Goal: Use online tool/utility

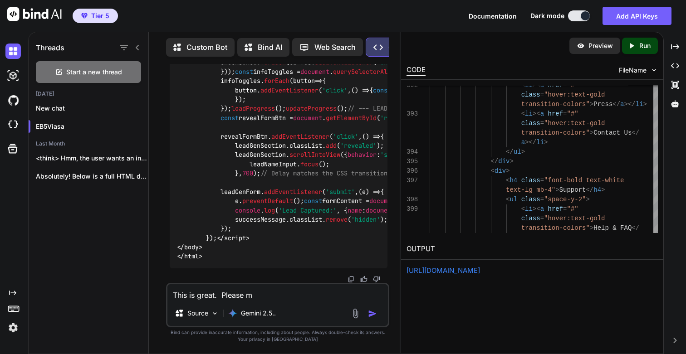
scroll to position [162250, 0]
click at [641, 43] on p "Run" at bounding box center [644, 45] width 11 height 9
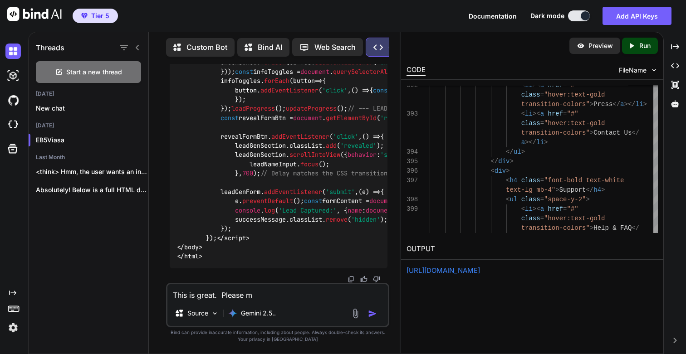
click at [461, 271] on link "[URL][DOMAIN_NAME]" at bounding box center [442, 270] width 73 height 9
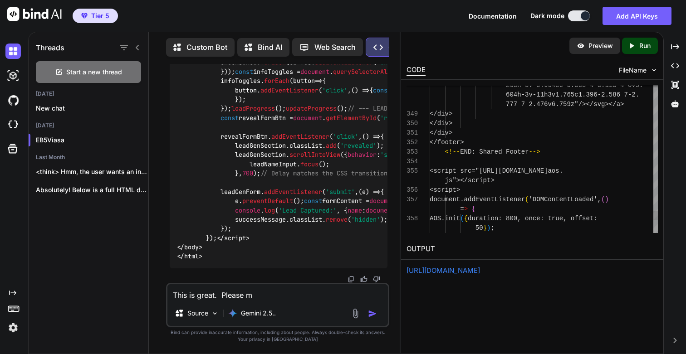
scroll to position [38, 0]
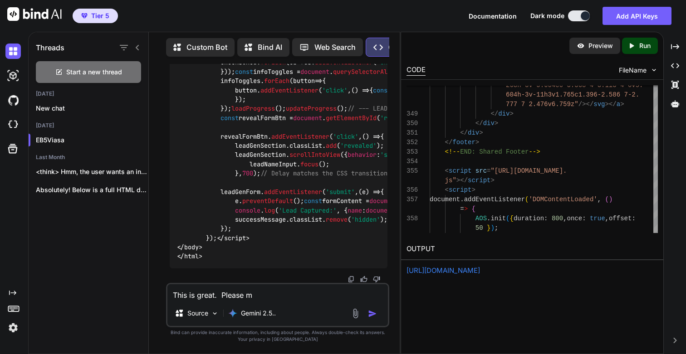
click at [639, 43] on p "Run" at bounding box center [644, 45] width 11 height 9
click at [480, 269] on link "[URL][DOMAIN_NAME]" at bounding box center [442, 270] width 73 height 9
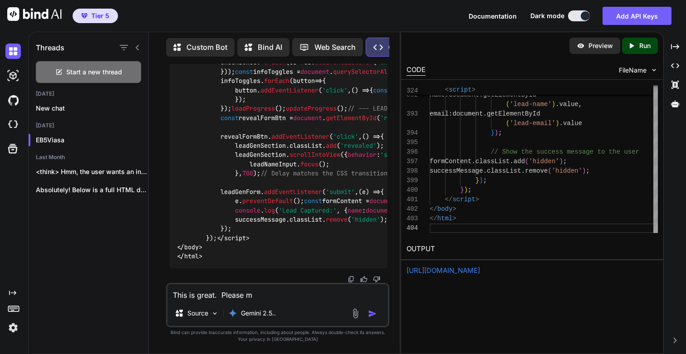
click at [646, 45] on p "Run" at bounding box center [644, 45] width 11 height 9
click at [480, 271] on link "[URL][DOMAIN_NAME]" at bounding box center [442, 270] width 73 height 9
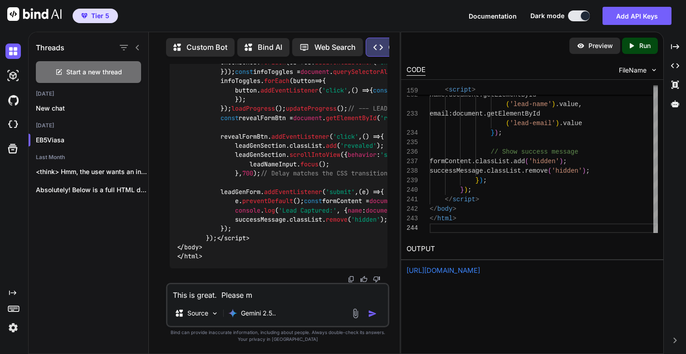
click at [637, 38] on div "Created with Pixso. Run" at bounding box center [640, 46] width 36 height 16
click at [475, 273] on link "[URL][DOMAIN_NAME]" at bounding box center [442, 270] width 73 height 9
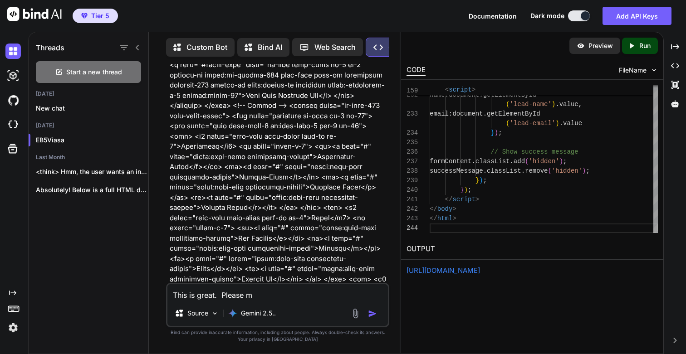
scroll to position [127260, 0]
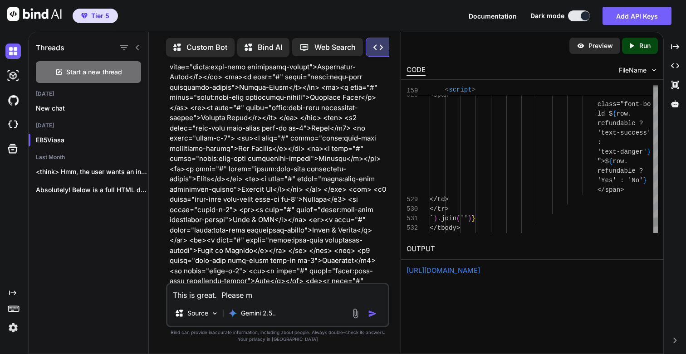
scroll to position [29, 0]
click at [637, 47] on icon "Created with Pixso." at bounding box center [633, 46] width 12 height 8
click at [480, 270] on link "[URL][DOMAIN_NAME]" at bounding box center [442, 270] width 73 height 9
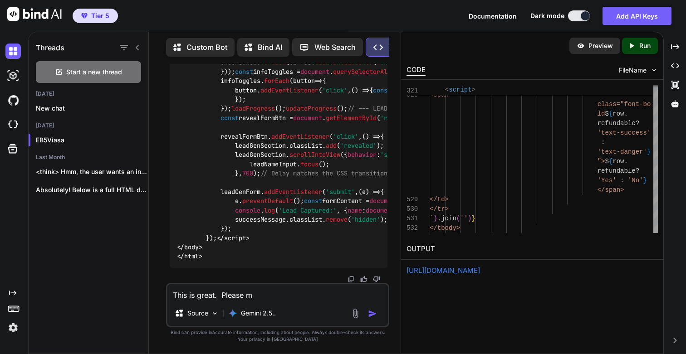
scroll to position [162292, 0]
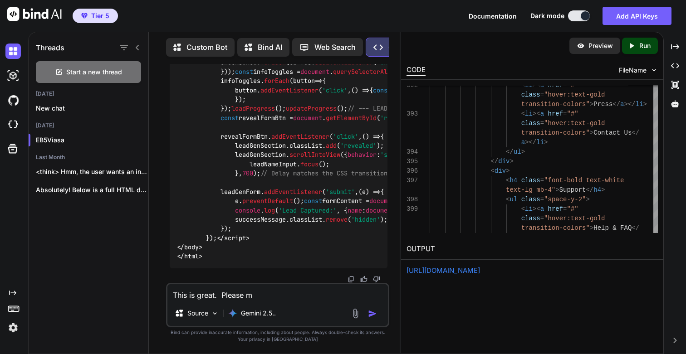
click at [642, 43] on p "Run" at bounding box center [644, 45] width 11 height 9
click at [460, 270] on link "[URL][DOMAIN_NAME]" at bounding box center [442, 270] width 73 height 9
click at [283, 297] on textarea "This is great. Please m" at bounding box center [277, 292] width 220 height 16
click at [252, 297] on textarea "This is great." at bounding box center [277, 292] width 220 height 16
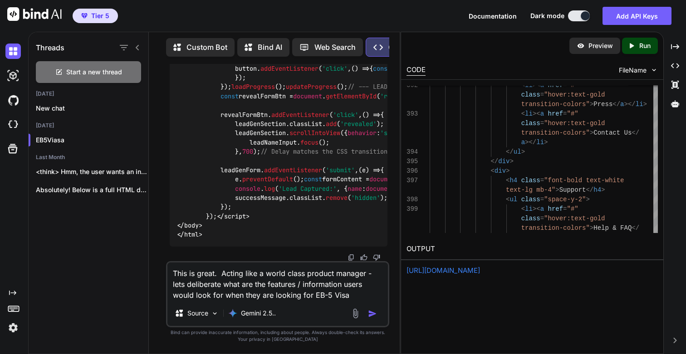
click at [286, 295] on textarea "This is great. Acting like a world class product manager - lets deliberate what…" at bounding box center [277, 282] width 220 height 38
click at [223, 283] on textarea "This is great. Acting like a world class product manager - lets deliberate what…" at bounding box center [277, 282] width 220 height 38
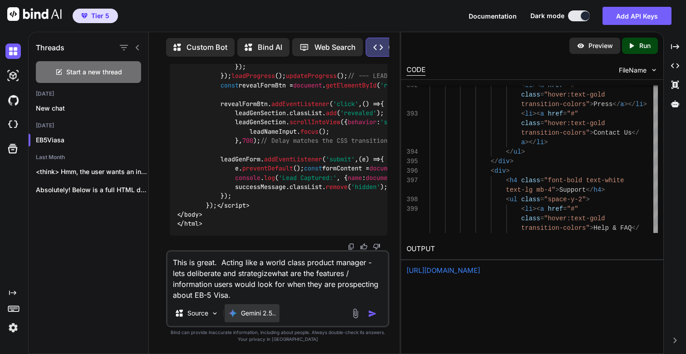
type textarea "This is great. Acting like a world class product manager - lets deliberate and …"
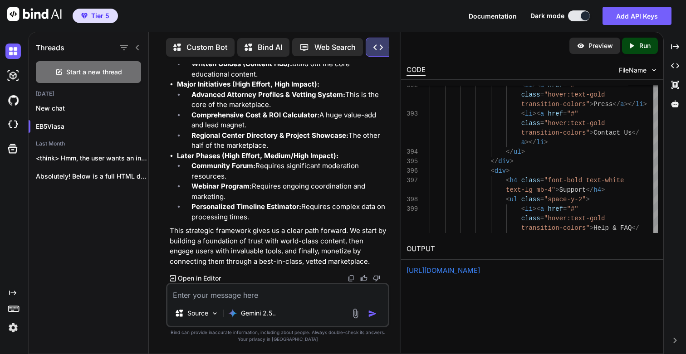
scroll to position [168850, 0]
drag, startPoint x: 192, startPoint y: 171, endPoint x: 275, endPoint y: 171, distance: 83.4
click at [275, 48] on strong "Comprehensive FAQ Page:" at bounding box center [235, 43] width 88 height 9
click at [278, 48] on strong "Comprehensive FAQ Page:" at bounding box center [235, 43] width 88 height 9
drag, startPoint x: 277, startPoint y: 171, endPoint x: 192, endPoint y: 173, distance: 84.8
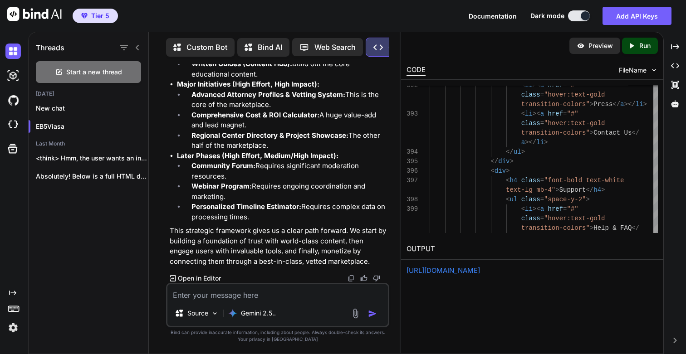
click at [192, 48] on strong "Comprehensive FAQ Page:" at bounding box center [235, 43] width 88 height 9
copy strong "Comprehensive FAQ Page"
click at [191, 35] on strong "Glossary of Terms:" at bounding box center [222, 30] width 63 height 9
